Goal: Answer question/provide support: Share knowledge or assist other users

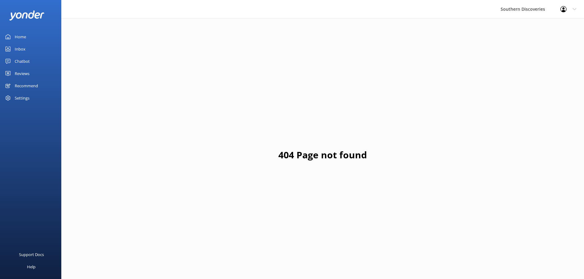
click at [21, 46] on div "Inbox" at bounding box center [20, 49] width 11 height 12
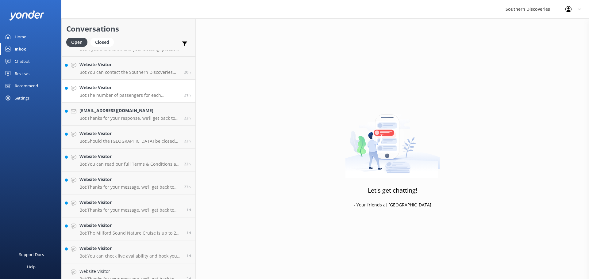
scroll to position [277, 0]
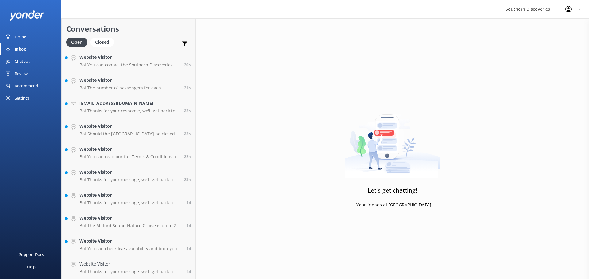
click at [292, 117] on div "Let's get chatting! - Your friends at [GEOGRAPHIC_DATA]" at bounding box center [392, 157] width 393 height 279
click at [151, 259] on link "Website Visitor Bot: Thanks for your message, we'll get back to you as soon as …" at bounding box center [129, 267] width 134 height 23
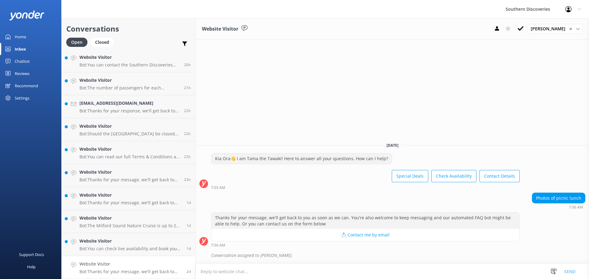
click at [286, 110] on div "Website Visitor [PERSON_NAME] ✕ [PERSON_NAME] [PERSON_NAME] [PERSON_NAME] [PERS…" at bounding box center [392, 148] width 393 height 261
drag, startPoint x: 361, startPoint y: 146, endPoint x: 403, endPoint y: 146, distance: 42.6
click at [402, 146] on span "[DATE]" at bounding box center [392, 145] width 19 height 5
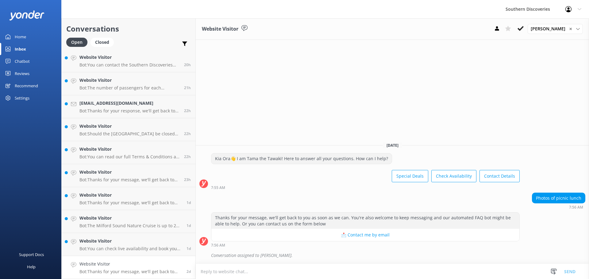
click at [339, 93] on div "Website Visitor [PERSON_NAME] ✕ [PERSON_NAME] [PERSON_NAME] [PERSON_NAME] [PERS…" at bounding box center [392, 148] width 393 height 261
click at [520, 30] on button at bounding box center [520, 28] width 11 height 9
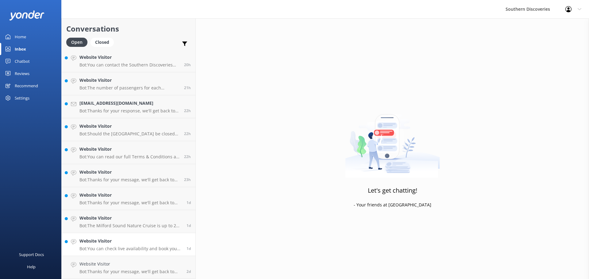
scroll to position [254, 0]
click at [141, 267] on h4 "Website Visitor" at bounding box center [130, 264] width 102 height 7
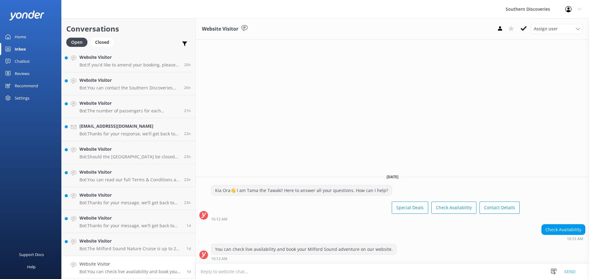
click at [309, 122] on div "Website Visitor Assign user [PERSON_NAME] [PERSON_NAME] [PERSON_NAME] [PERSON_N…" at bounding box center [392, 148] width 393 height 261
click at [521, 29] on icon at bounding box center [523, 28] width 6 height 6
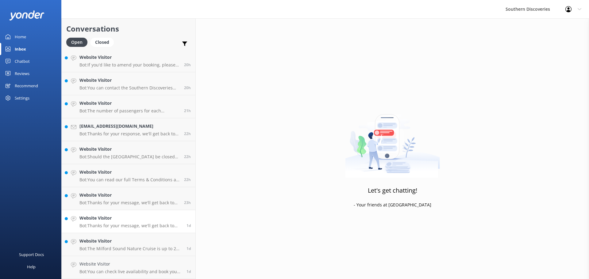
click at [130, 256] on div "[EMAIL_ADDRESS][PERSON_NAME][DOMAIN_NAME] Bot: Thanks for your response, we'll …" at bounding box center [129, 37] width 134 height 483
click at [130, 261] on h4 "Website Visitor" at bounding box center [130, 264] width 102 height 7
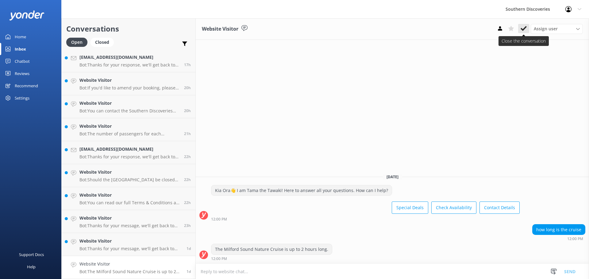
click at [523, 27] on icon at bounding box center [523, 28] width 6 height 6
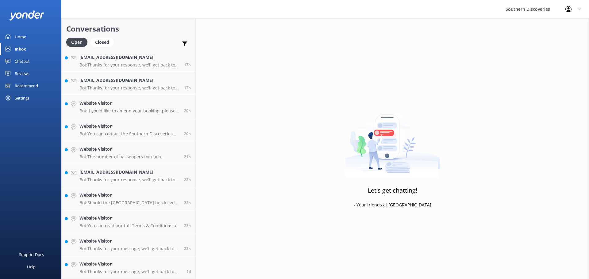
scroll to position [208, 0]
click at [133, 266] on h4 "Website Visitor" at bounding box center [130, 264] width 102 height 7
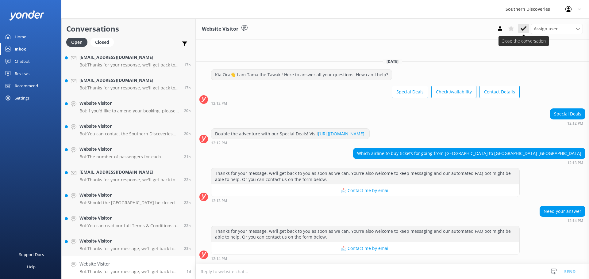
click at [524, 30] on icon at bounding box center [523, 28] width 6 height 6
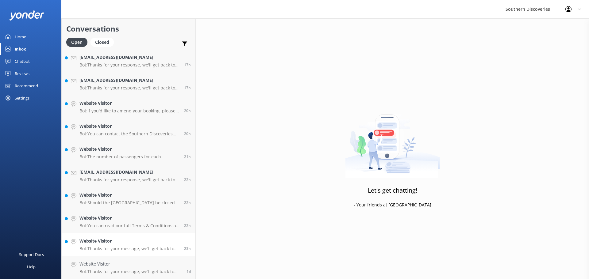
scroll to position [185, 0]
click at [89, 274] on p "Bot: Thanks for your message, we'll get back to you as soon as we can. You're a…" at bounding box center [129, 272] width 100 height 6
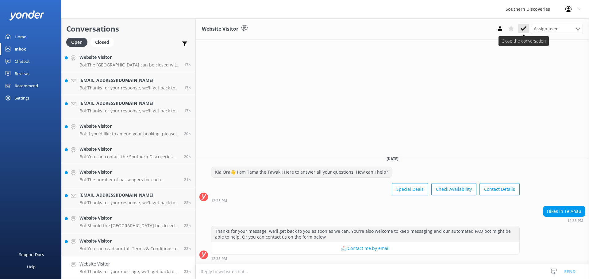
click at [522, 29] on icon at bounding box center [523, 28] width 6 height 6
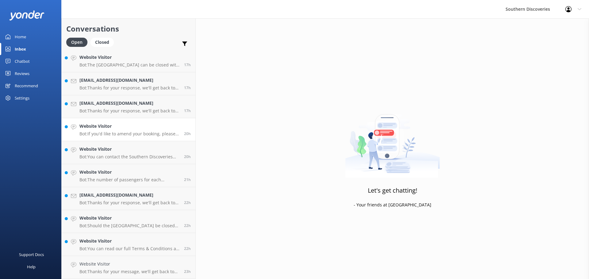
scroll to position [162, 0]
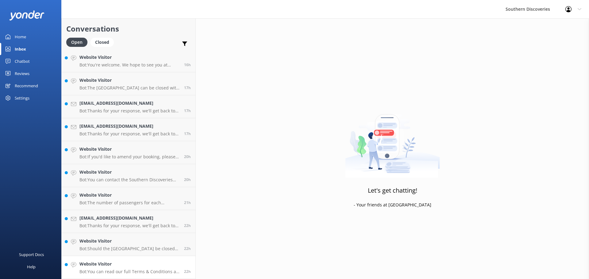
click at [141, 265] on h4 "Website Visitor" at bounding box center [129, 264] width 100 height 7
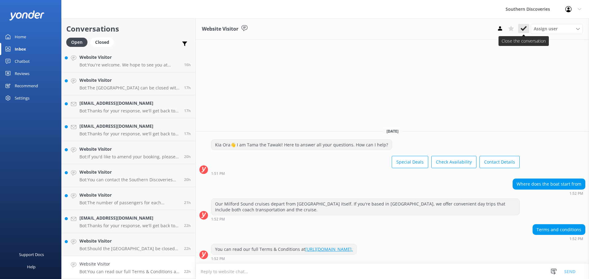
click at [522, 26] on icon at bounding box center [523, 28] width 6 height 6
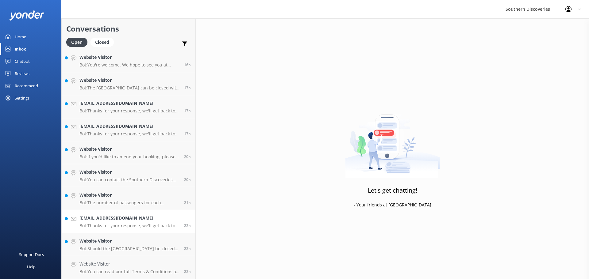
scroll to position [139, 0]
click at [109, 270] on p "Bot: Should the [GEOGRAPHIC_DATA] be closed on your day of travel and this disr…" at bounding box center [129, 272] width 100 height 6
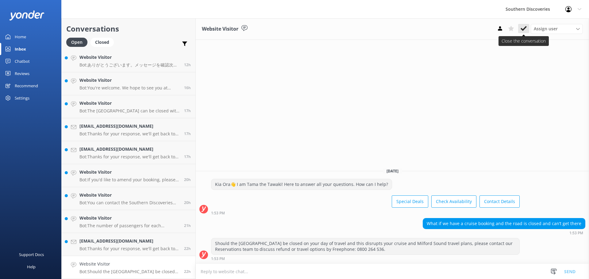
click at [523, 29] on use at bounding box center [523, 28] width 6 height 5
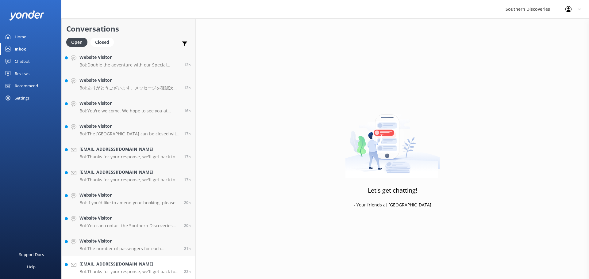
scroll to position [116, 0]
click at [109, 266] on h4 "[EMAIL_ADDRESS][DOMAIN_NAME]" at bounding box center [129, 264] width 100 height 7
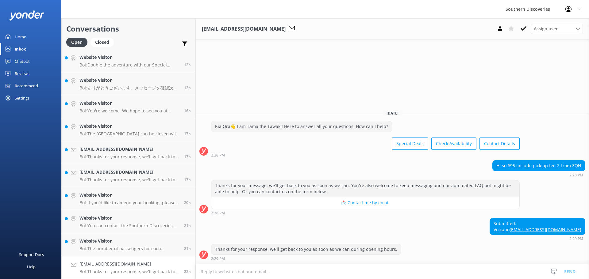
click at [400, 219] on div "Submitted: Volcano [EMAIL_ADDRESS][DOMAIN_NAME] 2:29 PM" at bounding box center [392, 229] width 393 height 23
click at [448, 239] on div "Submitted: Volcano [EMAIL_ADDRESS][DOMAIN_NAME] 2:29 PM" at bounding box center [392, 229] width 393 height 23
click at [521, 27] on icon at bounding box center [523, 28] width 6 height 6
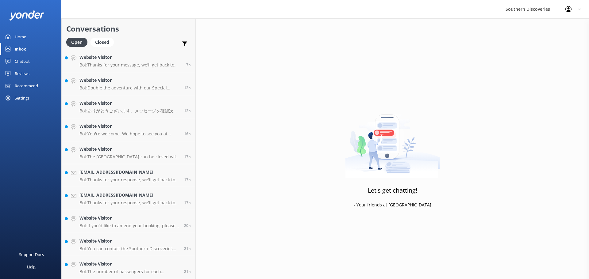
scroll to position [93, 0]
click at [128, 279] on link "Website Visitor Bot: The number of passengers for each departure can vary depen…" at bounding box center [129, 267] width 134 height 23
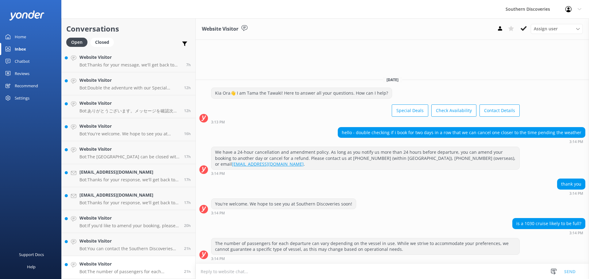
click at [129, 269] on p "Bot: The number of passengers for each departure can vary depending on the vess…" at bounding box center [129, 272] width 100 height 6
click at [522, 27] on icon at bounding box center [523, 28] width 6 height 6
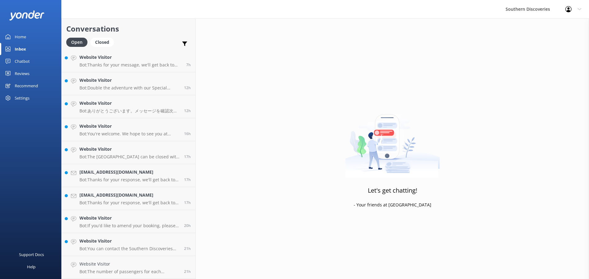
scroll to position [70, 0]
click at [99, 274] on p "Bot: You can contact the Southern Discoveries team by phone at [PHONE_NUMBER] w…" at bounding box center [129, 272] width 100 height 6
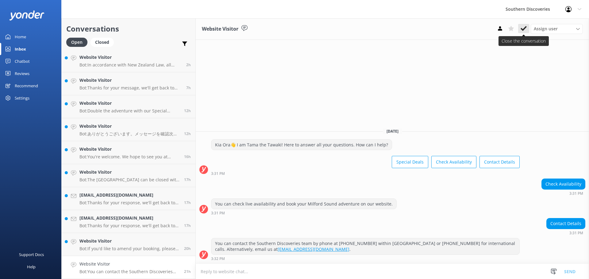
click at [521, 29] on use at bounding box center [523, 28] width 6 height 5
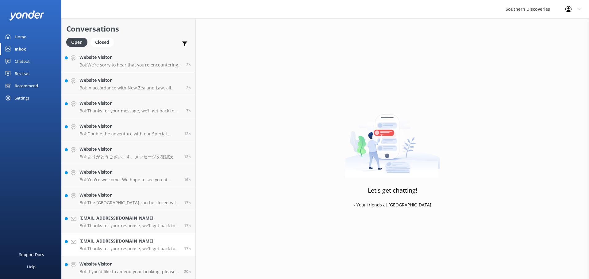
scroll to position [47, 0]
click at [108, 267] on h4 "Website Visitor" at bounding box center [129, 264] width 100 height 7
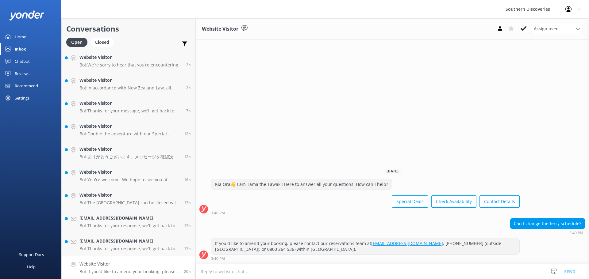
click at [497, 86] on div "Website Visitor Assign user [PERSON_NAME] [PERSON_NAME] [PERSON_NAME] [PERSON_N…" at bounding box center [392, 148] width 393 height 261
click at [520, 27] on button at bounding box center [523, 28] width 11 height 9
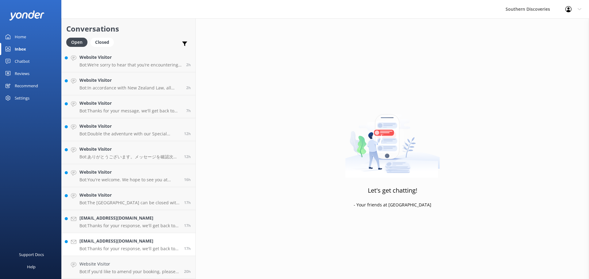
scroll to position [24, 0]
click at [118, 263] on h4 "[EMAIL_ADDRESS][DOMAIN_NAME]" at bounding box center [129, 264] width 100 height 7
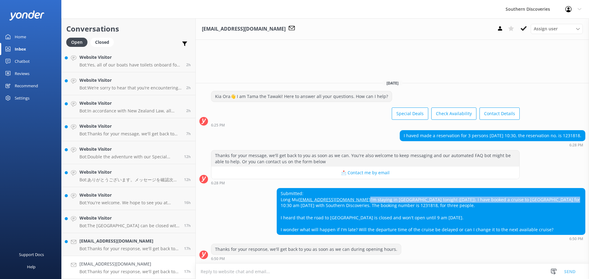
drag, startPoint x: 391, startPoint y: 196, endPoint x: 465, endPoint y: 203, distance: 73.8
click at [465, 203] on div "Submitted: Long Mu [EMAIL_ADDRESS][DOMAIN_NAME] I'm staying in [GEOGRAPHIC_DATA…" at bounding box center [431, 212] width 308 height 46
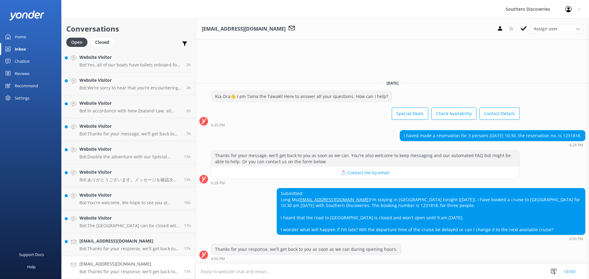
click at [430, 198] on div "Submitted: Long Mu [EMAIL_ADDRESS][DOMAIN_NAME] I'm staying in [GEOGRAPHIC_DATA…" at bounding box center [431, 212] width 308 height 46
click at [235, 228] on div "Submitted: Long Mu [EMAIL_ADDRESS][DOMAIN_NAME] I'm staying in [GEOGRAPHIC_DATA…" at bounding box center [392, 214] width 393 height 53
click at [262, 226] on div "Submitted: Long Mu [EMAIL_ADDRESS][DOMAIN_NAME] I'm staying in [GEOGRAPHIC_DATA…" at bounding box center [392, 214] width 393 height 53
click at [522, 28] on icon at bounding box center [523, 28] width 6 height 6
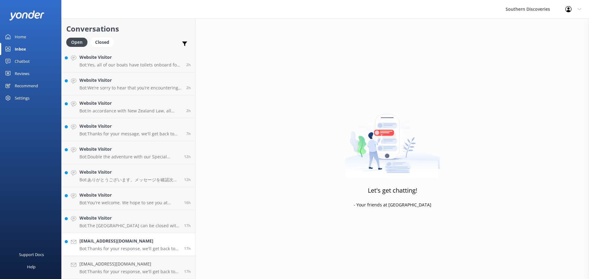
scroll to position [1, 0]
click at [101, 262] on h4 "[EMAIL_ADDRESS][DOMAIN_NAME]" at bounding box center [129, 264] width 100 height 7
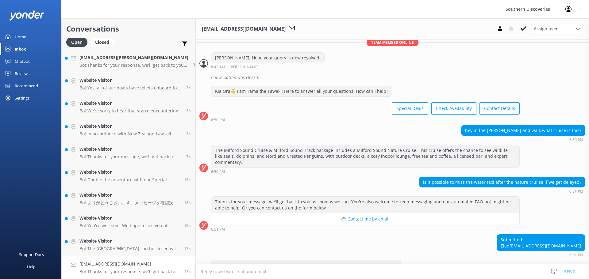
scroll to position [399, 0]
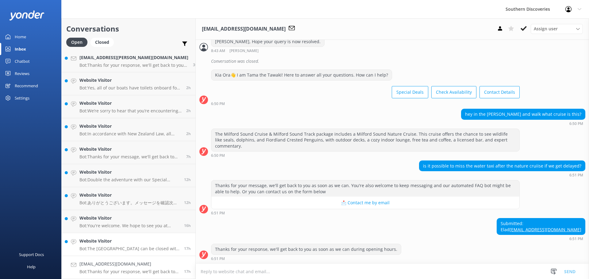
click at [99, 237] on link "Website Visitor Bot: [GEOGRAPHIC_DATA] can be closed with little or no warning …" at bounding box center [129, 244] width 134 height 23
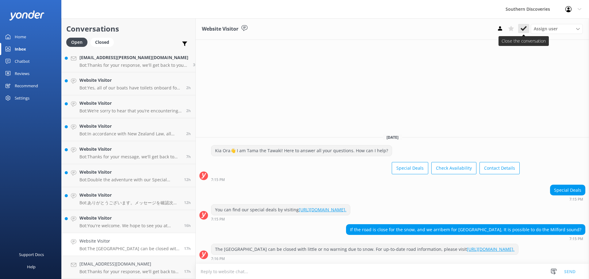
click at [521, 25] on button at bounding box center [523, 28] width 11 height 9
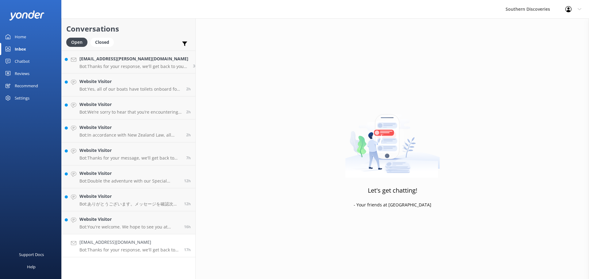
click at [94, 244] on h4 "[EMAIL_ADDRESS][DOMAIN_NAME]" at bounding box center [129, 242] width 100 height 7
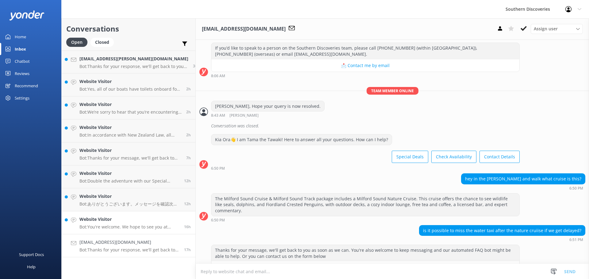
scroll to position [383, 0]
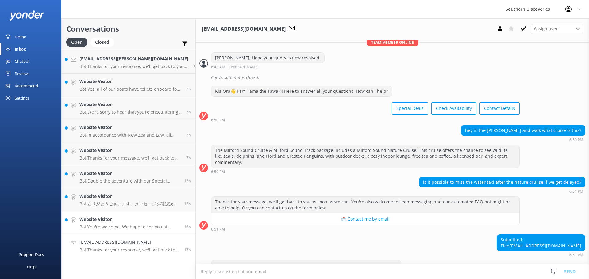
click at [95, 219] on h4 "Website Visitor" at bounding box center [129, 219] width 100 height 7
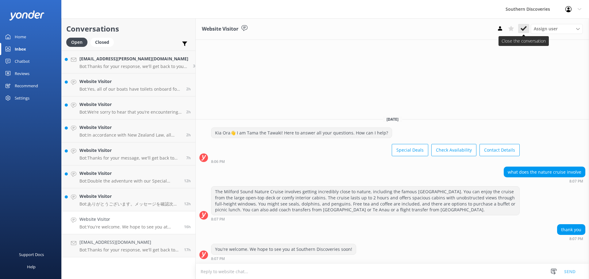
click at [523, 28] on icon at bounding box center [523, 28] width 6 height 6
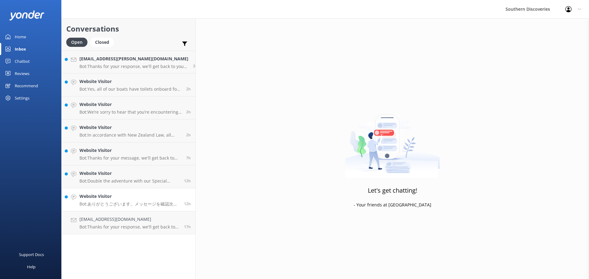
click at [89, 210] on link "Website Visitor Bot: ありがとうございます。メッセージを確認次第、折り返しご連絡いたします。引き続きメッセージを送信いただければ、自動FA…" at bounding box center [129, 200] width 134 height 23
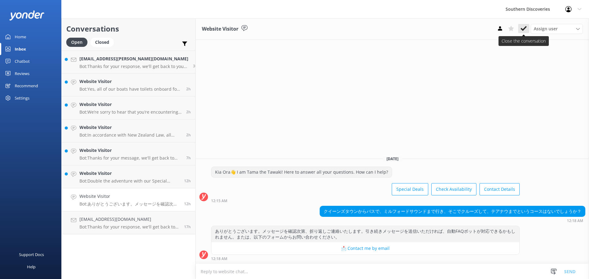
click at [524, 27] on use at bounding box center [523, 28] width 6 height 5
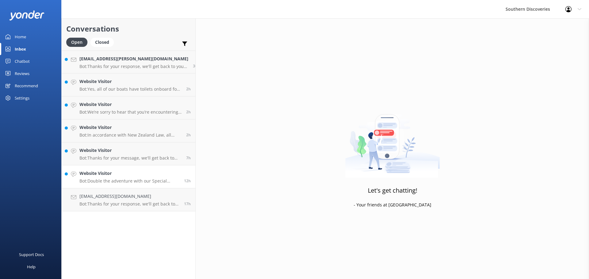
click at [154, 176] on h4 "Website Visitor" at bounding box center [129, 173] width 100 height 7
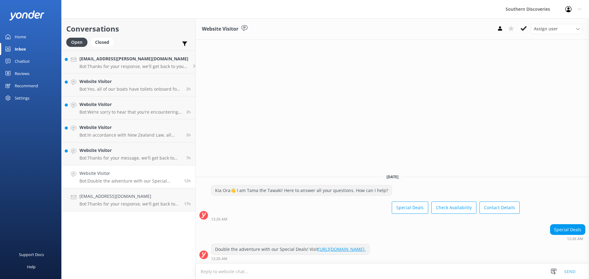
click at [521, 27] on icon at bounding box center [523, 28] width 6 height 6
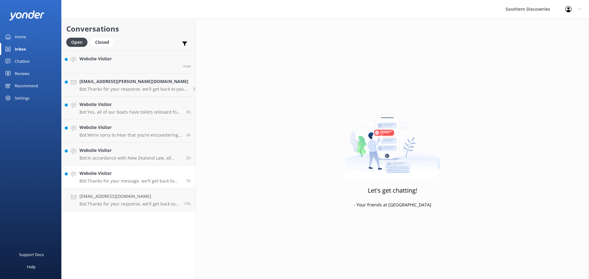
click at [98, 171] on h4 "Website Visitor" at bounding box center [130, 173] width 102 height 7
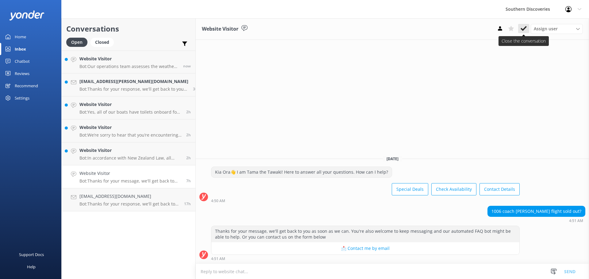
click at [524, 29] on use at bounding box center [523, 28] width 6 height 5
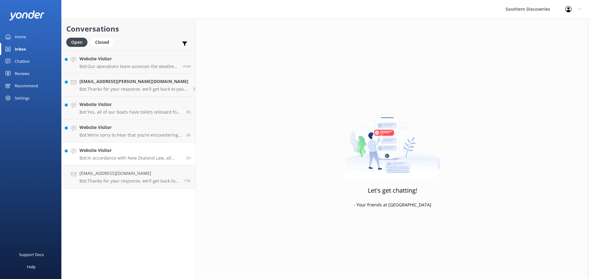
click at [133, 156] on p "Bot: In accordance with New Zealand Law, all infants and children aged under 7 …" at bounding box center [130, 158] width 102 height 6
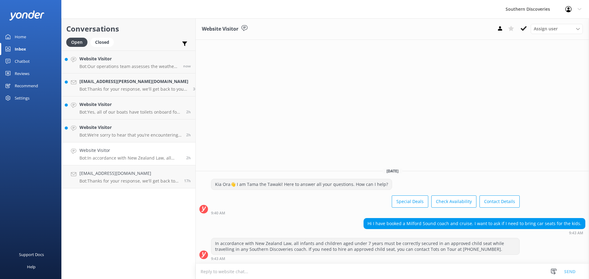
click at [539, 133] on div "Website Visitor Assign user [PERSON_NAME] [PERSON_NAME] [PERSON_NAME] [PERSON_N…" at bounding box center [392, 148] width 393 height 261
click at [523, 32] on button at bounding box center [523, 28] width 11 height 9
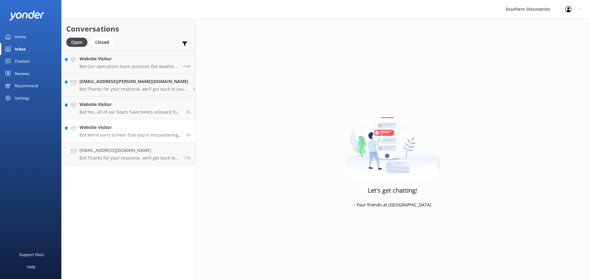
click at [103, 134] on p "Bot: We’re sorry to hear that you’re encountering issues with our website. Plea…" at bounding box center [130, 135] width 102 height 6
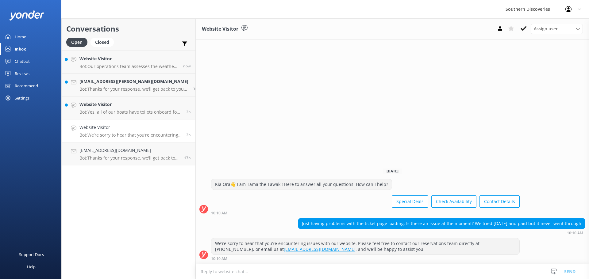
click at [359, 120] on div "Website Visitor Assign user [PERSON_NAME] [PERSON_NAME] [PERSON_NAME] [PERSON_N…" at bounding box center [392, 148] width 393 height 261
click at [521, 27] on icon at bounding box center [523, 28] width 6 height 6
click at [124, 114] on p "Bot: Yes, all of our boats have toilets onboard for your comfort during the cru…" at bounding box center [130, 112] width 102 height 6
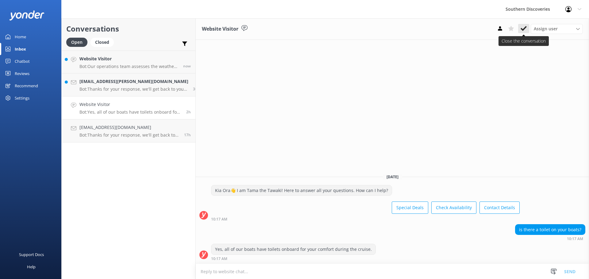
click at [525, 28] on use at bounding box center [523, 28] width 6 height 5
click at [154, 87] on p "Bot: Thanks for your response, we'll get back to you as soon as we can during o…" at bounding box center [133, 89] width 109 height 6
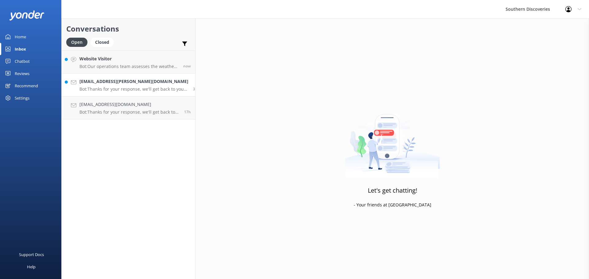
click at [113, 74] on link "[EMAIL_ADDRESS][PERSON_NAME][DOMAIN_NAME] Bot: Thanks for your response, we'll …" at bounding box center [129, 85] width 134 height 23
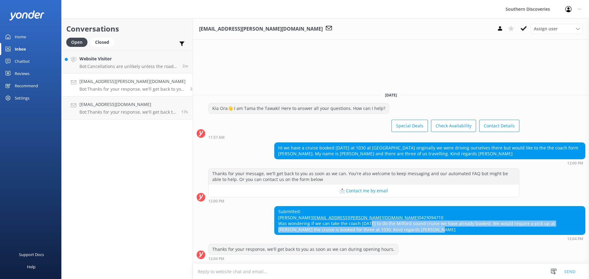
drag, startPoint x: 359, startPoint y: 225, endPoint x: 411, endPoint y: 227, distance: 52.5
click at [411, 227] on div "Submitted: [PERSON_NAME] [EMAIL_ADDRESS][PERSON_NAME][DOMAIN_NAME] 0423094710 W…" at bounding box center [429, 221] width 310 height 28
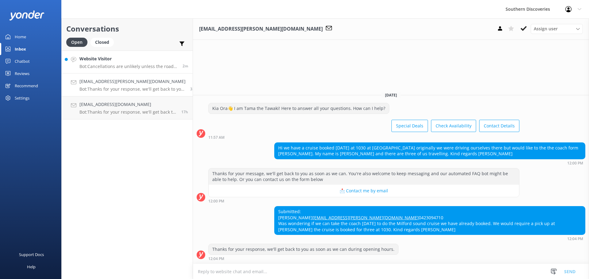
click at [162, 63] on div "Website Visitor Bot: Cancellations are unlikely unless the road to [GEOGRAPHIC_…" at bounding box center [128, 61] width 98 height 13
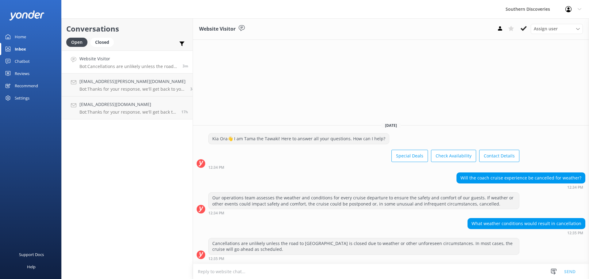
click at [329, 176] on div "Will the coach cruise experience be cancelled for weather? 12:34 PM" at bounding box center [391, 181] width 396 height 17
click at [523, 28] on icon at bounding box center [523, 28] width 6 height 6
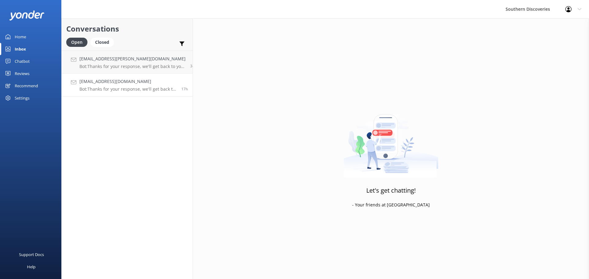
click at [122, 93] on link "[EMAIL_ADDRESS][DOMAIN_NAME] Bot: Thanks for your response, we'll get back to y…" at bounding box center [127, 85] width 131 height 23
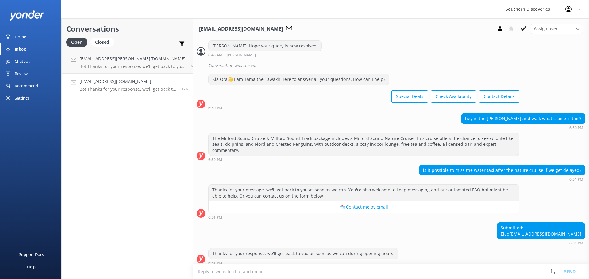
scroll to position [399, 0]
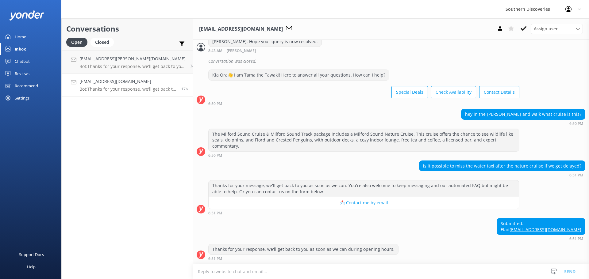
click at [349, 218] on div "Submitted: Elad [EMAIL_ADDRESS][DOMAIN_NAME] 6:51 PM" at bounding box center [391, 229] width 396 height 23
click at [451, 223] on div "Submitted: Elad [EMAIL_ADDRESS][DOMAIN_NAME] 6:51 PM" at bounding box center [391, 229] width 396 height 23
click at [327, 116] on div "hey in the [PERSON_NAME] and walk what cruise is this? 6:50 PM" at bounding box center [391, 117] width 396 height 17
click at [177, 212] on div "Conversations Open Closed Important Assigned to me Unassigned [EMAIL_ADDRESS][P…" at bounding box center [127, 148] width 132 height 261
click at [429, 219] on div "Submitted: Elad [EMAIL_ADDRESS][DOMAIN_NAME] 6:51 PM" at bounding box center [391, 229] width 396 height 23
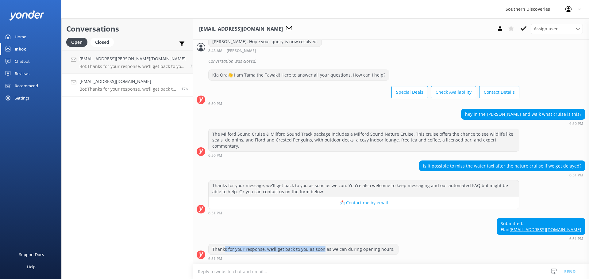
drag, startPoint x: 215, startPoint y: 248, endPoint x: 314, endPoint y: 247, distance: 99.0
click at [314, 247] on div "Thanks for your response, we'll get back to you as soon as we can during openin…" at bounding box center [302, 249] width 189 height 10
click at [315, 248] on div "Thanks for your response, we'll get back to you as soon as we can during openin…" at bounding box center [302, 249] width 189 height 10
click at [366, 221] on div "Submitted: Elad [EMAIL_ADDRESS][DOMAIN_NAME] 6:51 PM" at bounding box center [391, 229] width 396 height 23
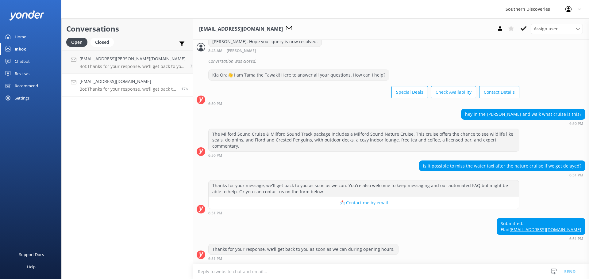
click at [482, 218] on div "Submitted: Elad [EMAIL_ADDRESS][DOMAIN_NAME] 6:51 PM" at bounding box center [391, 229] width 396 height 23
click at [255, 181] on div "Thanks for your message, we'll get back to you as soon as we can. You're also w…" at bounding box center [363, 189] width 310 height 16
click at [280, 111] on div "hey in the [PERSON_NAME] and walk what cruise is this? 6:50 PM" at bounding box center [391, 117] width 396 height 17
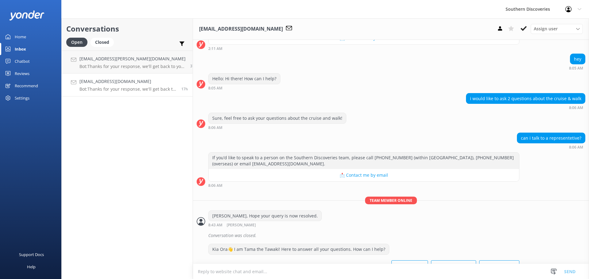
scroll to position [215, 0]
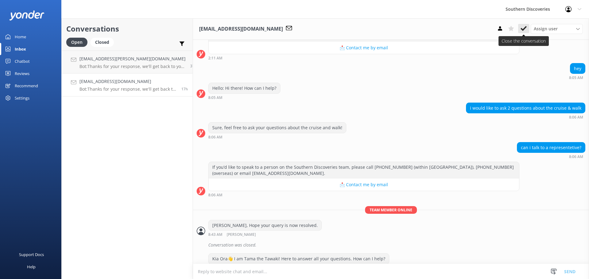
click at [520, 26] on button at bounding box center [523, 28] width 11 height 9
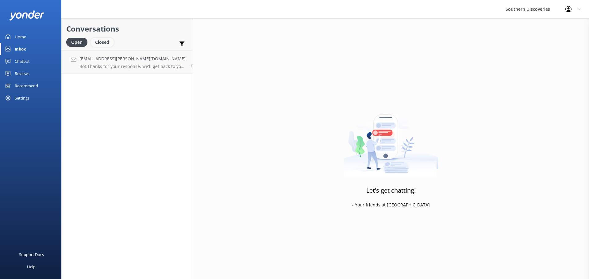
click at [99, 44] on div "Closed" at bounding box center [101, 42] width 23 height 9
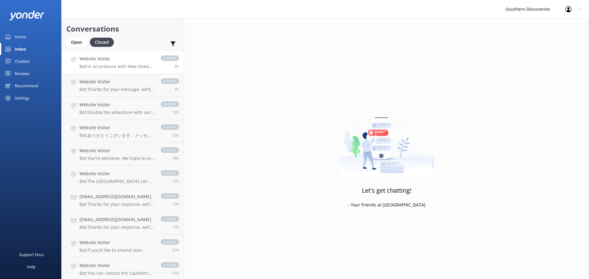
scroll to position [92, 0]
click at [120, 177] on div "[EMAIL_ADDRESS][DOMAIN_NAME] Bot: Thanks for your response, we'll get back to y…" at bounding box center [116, 176] width 75 height 13
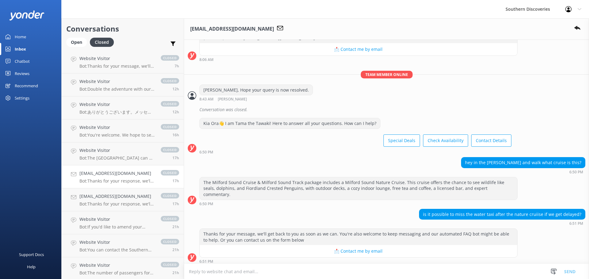
scroll to position [332, 0]
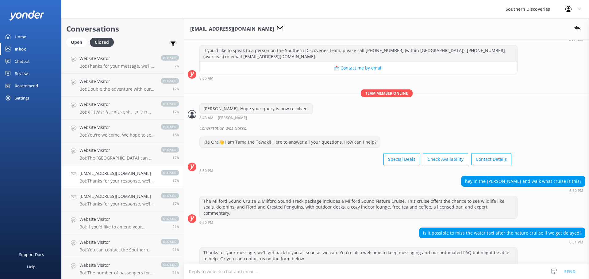
click at [332, 173] on div "Kia Ora👋 I am Tama the Tawaki! Here to answer all your questions. How can I hel…" at bounding box center [386, 156] width 405 height 39
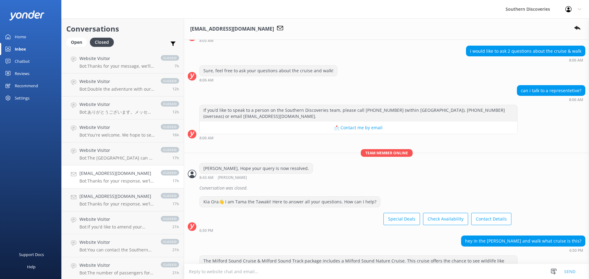
scroll to position [270, 0]
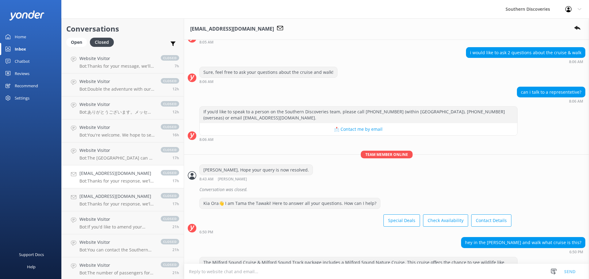
click at [322, 166] on div "[PERSON_NAME], Hope your query is now resolved. 8:43 AM [PERSON_NAME] Read" at bounding box center [386, 173] width 405 height 17
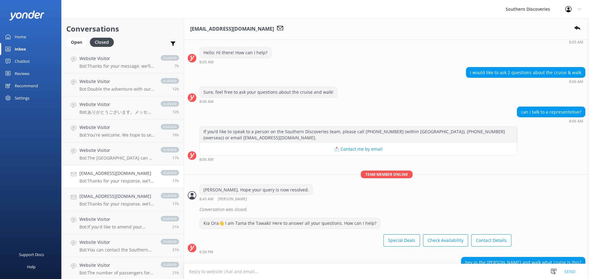
scroll to position [240, 0]
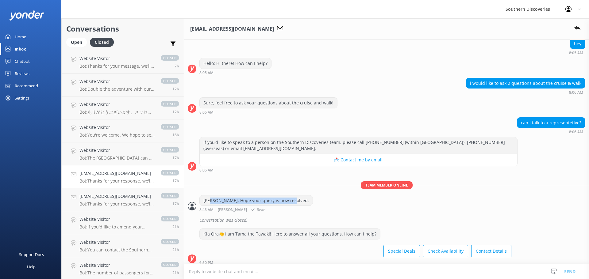
drag, startPoint x: 302, startPoint y: 206, endPoint x: 209, endPoint y: 192, distance: 93.6
click at [209, 192] on div "Team member online [PERSON_NAME], Hope your query is now resolved. 8:43 AM [PER…" at bounding box center [386, 198] width 405 height 34
click at [214, 200] on div "[PERSON_NAME], Hope your query is now resolved." at bounding box center [256, 201] width 113 height 10
drag, startPoint x: 299, startPoint y: 203, endPoint x: 254, endPoint y: 190, distance: 46.9
click at [254, 190] on div "Team member online [PERSON_NAME], Hope your query is now resolved. 8:43 AM [PER…" at bounding box center [386, 198] width 405 height 34
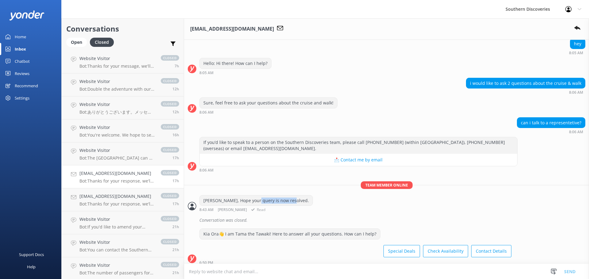
click at [331, 200] on div "[PERSON_NAME], Hope your query is now resolved. 8:43 AM [PERSON_NAME] Read" at bounding box center [386, 203] width 405 height 17
